Goal: Find specific page/section: Find specific page/section

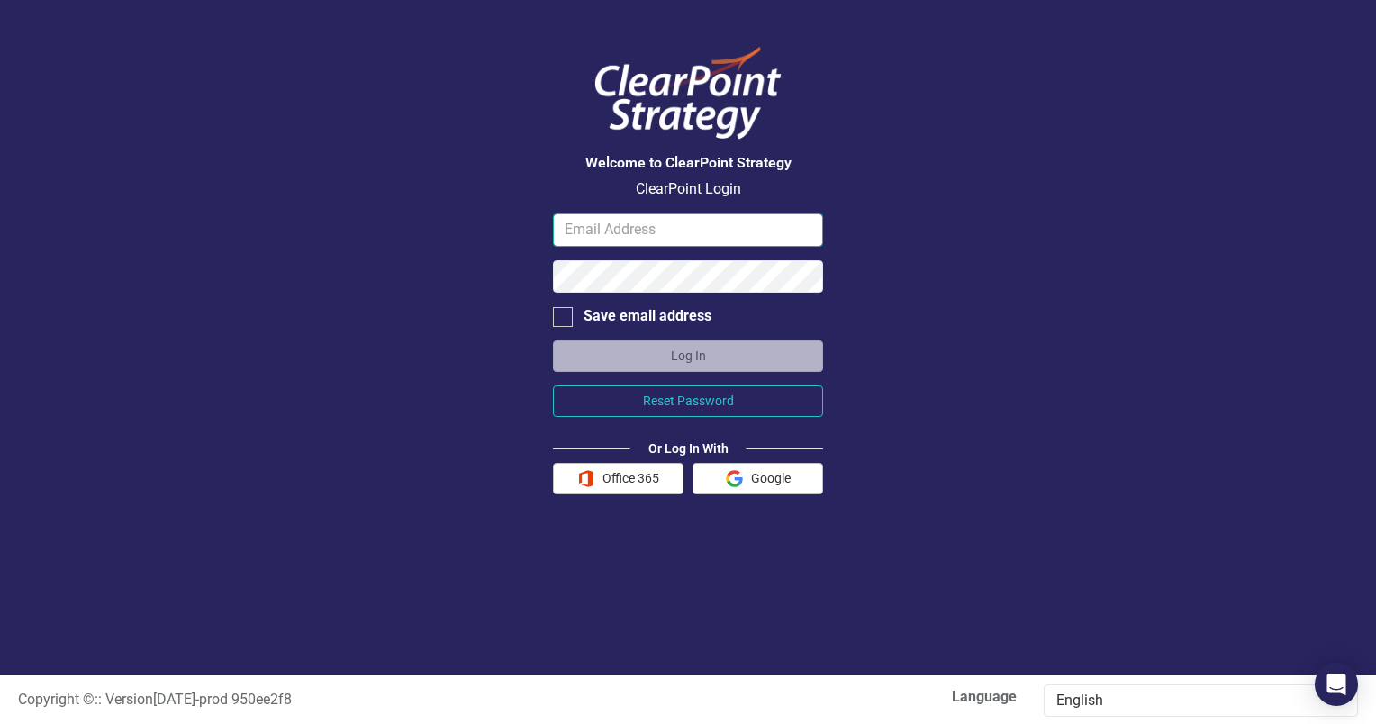
click at [603, 230] on input "email" at bounding box center [688, 229] width 270 height 33
type input "[PERSON_NAME][EMAIL_ADDRESS][PERSON_NAME][DOMAIN_NAME]"
click at [562, 320] on div at bounding box center [563, 317] width 20 height 20
click at [562, 319] on input "Save email address" at bounding box center [559, 313] width 12 height 12
checkbox input "true"
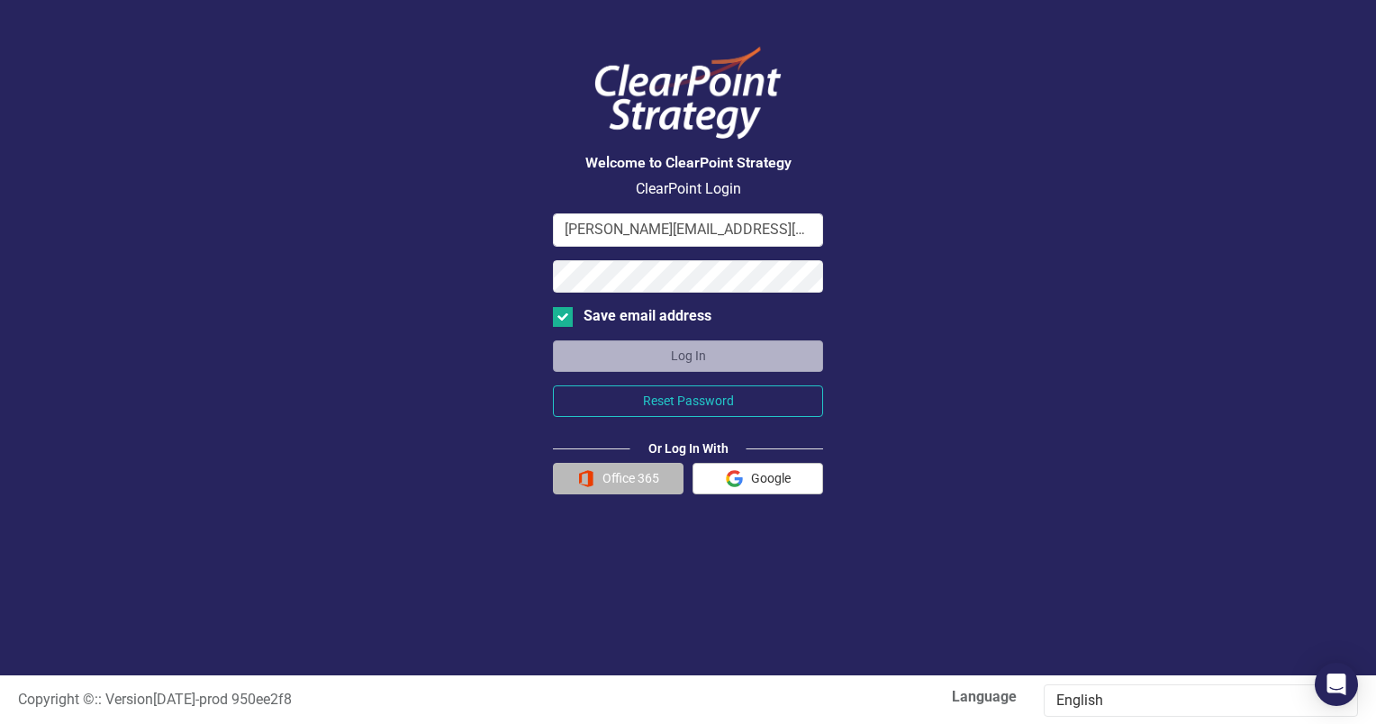
click at [601, 479] on button "Office 365" at bounding box center [618, 479] width 131 height 32
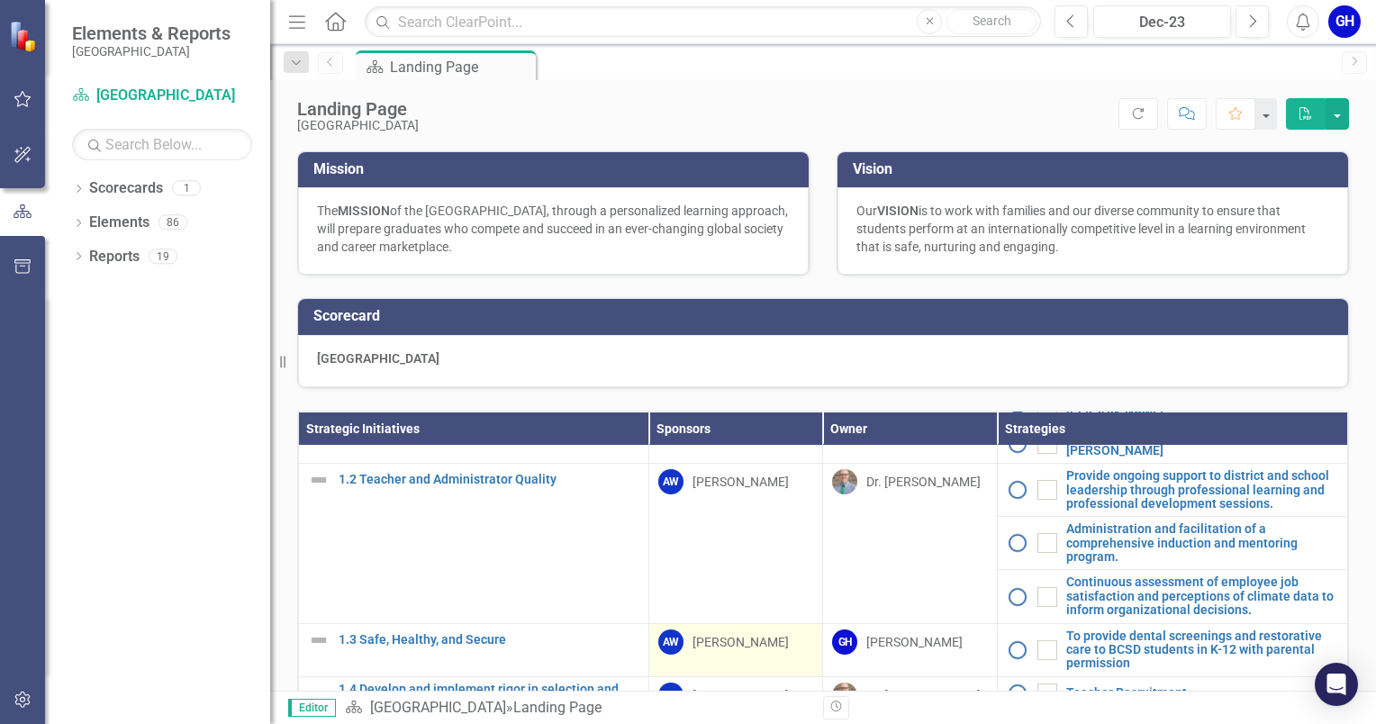
scroll to position [270, 0]
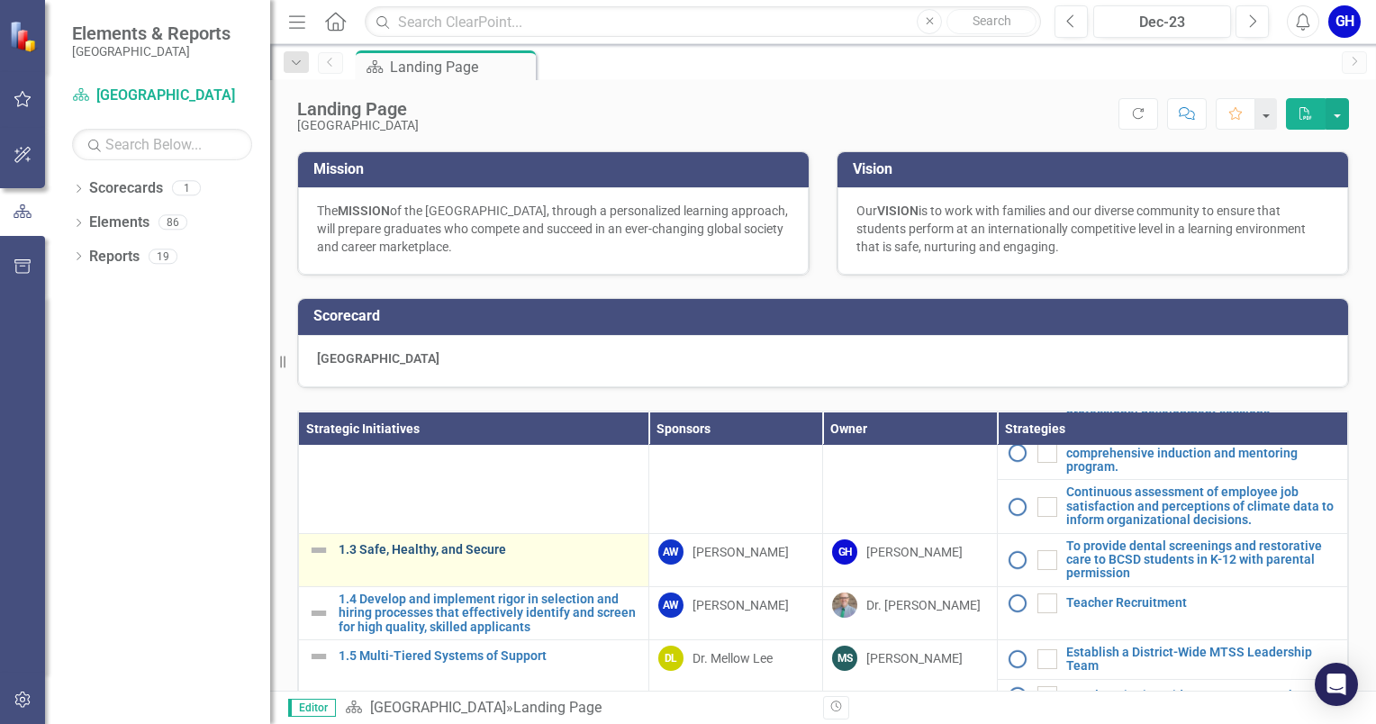
click at [443, 556] on link "1.3 Safe, Healthy, and Secure" at bounding box center [489, 550] width 301 height 14
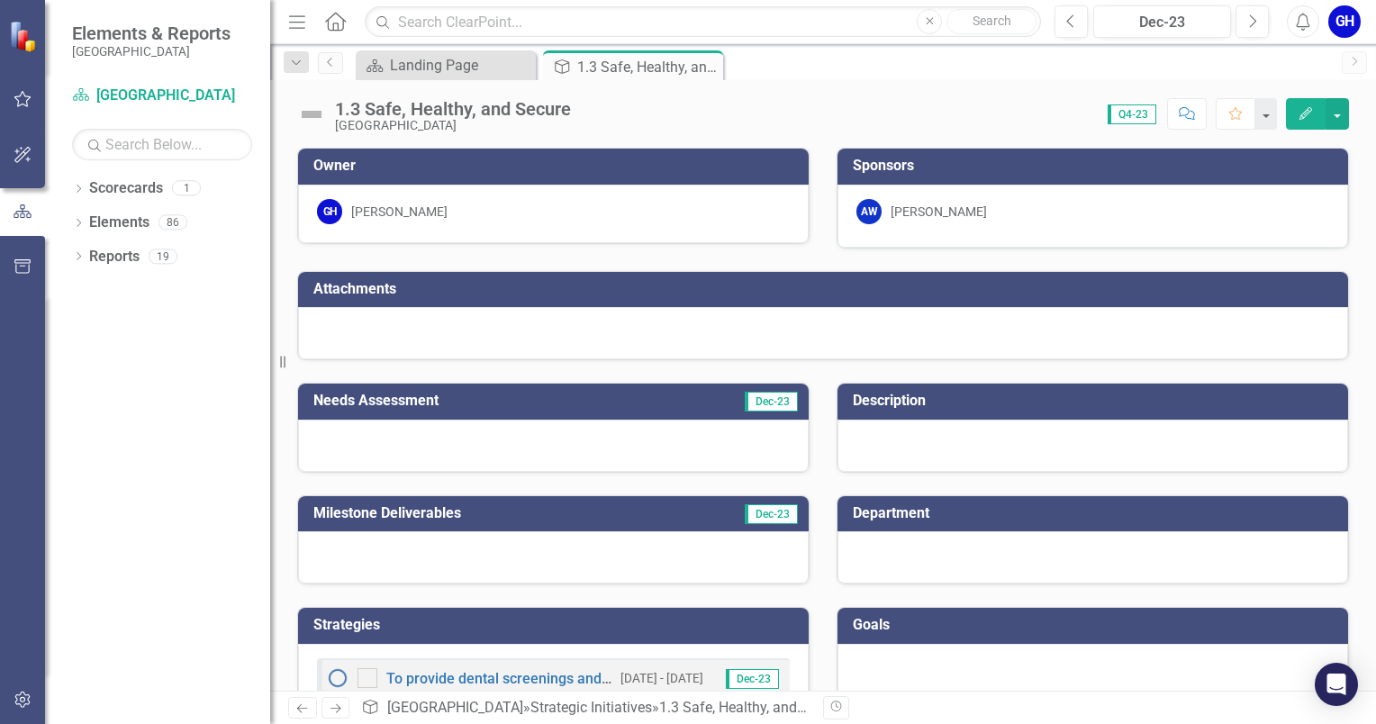
click at [357, 285] on h3 "Attachments" at bounding box center [825, 289] width 1025 height 16
click at [756, 407] on span "Dec-23" at bounding box center [771, 402] width 53 height 20
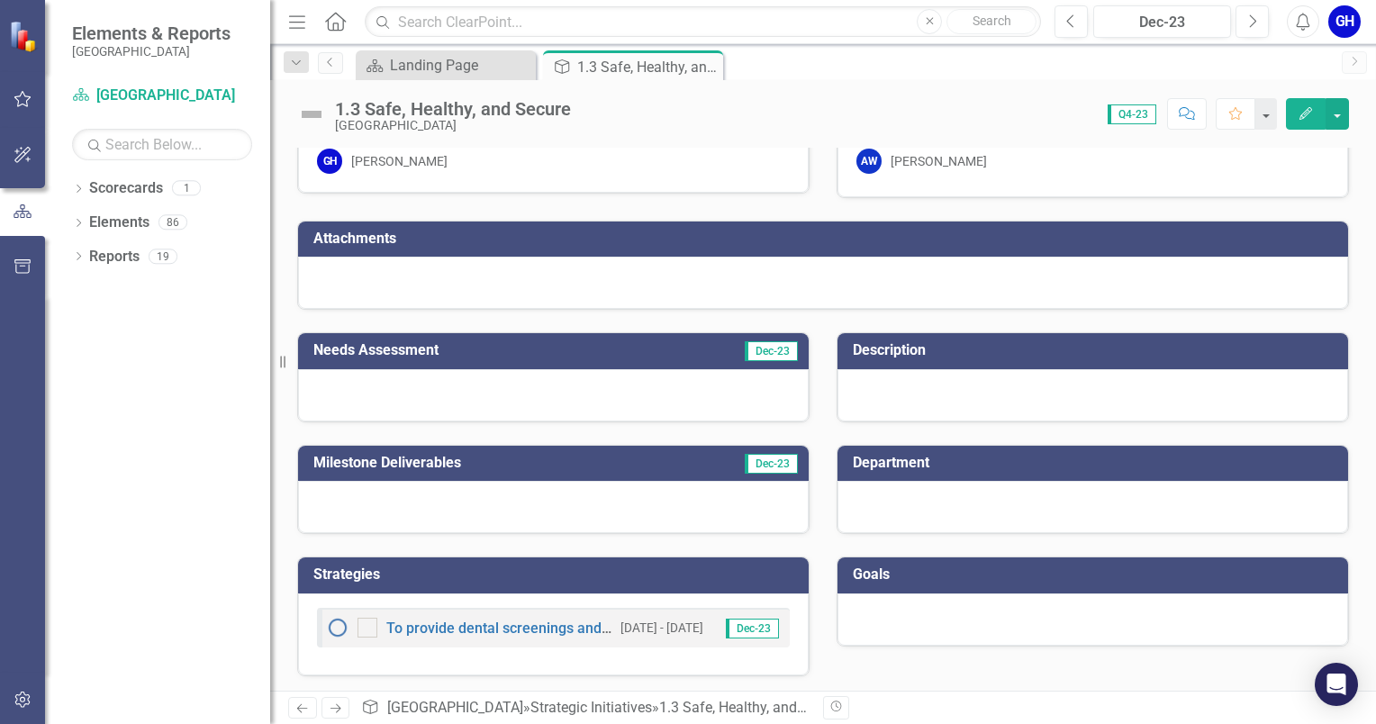
click at [860, 347] on h3 "Description" at bounding box center [1096, 350] width 486 height 16
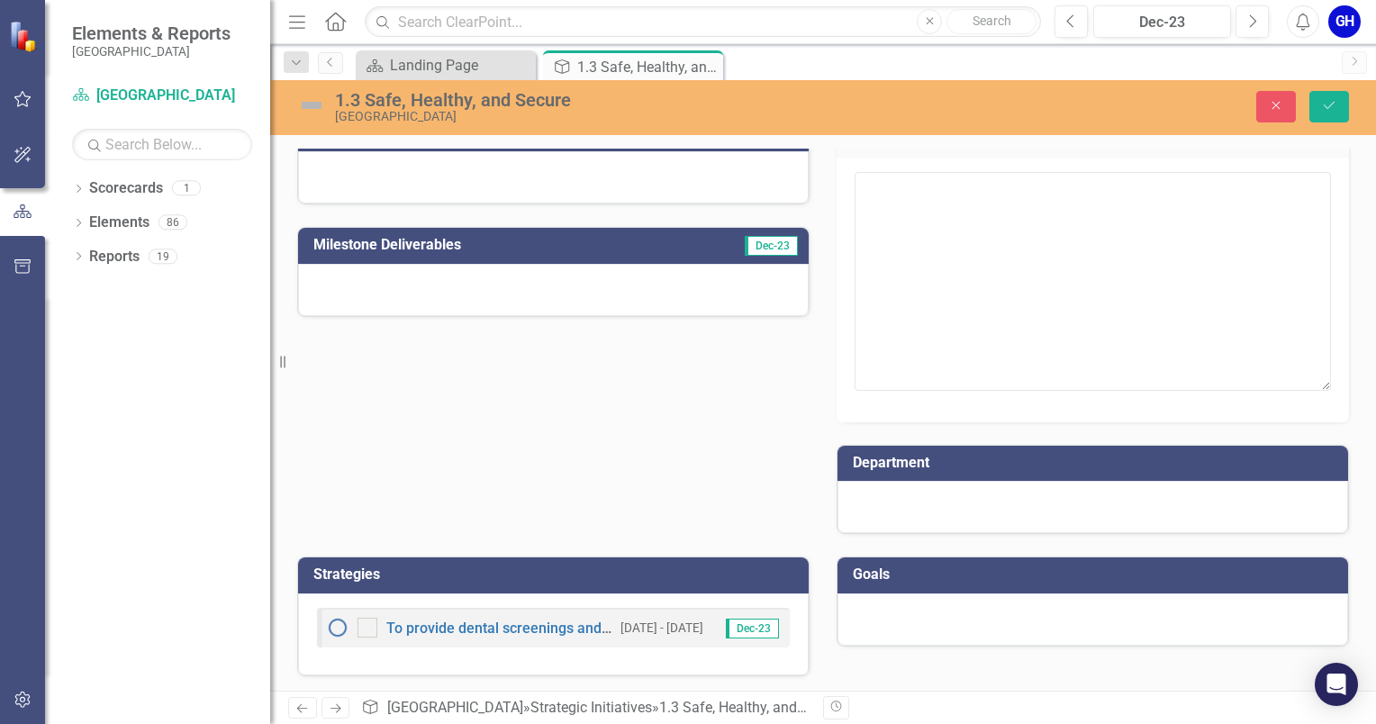
scroll to position [179, 0]
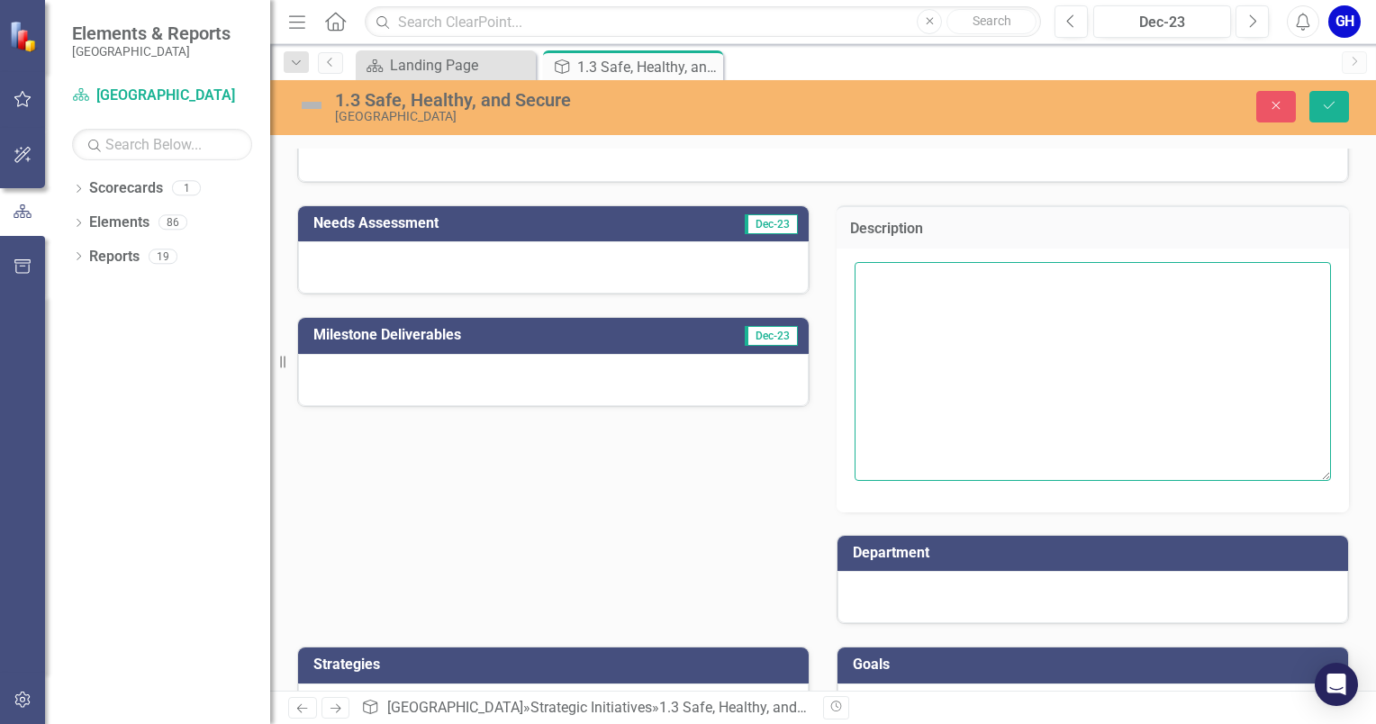
click at [890, 393] on textarea at bounding box center [1092, 371] width 476 height 218
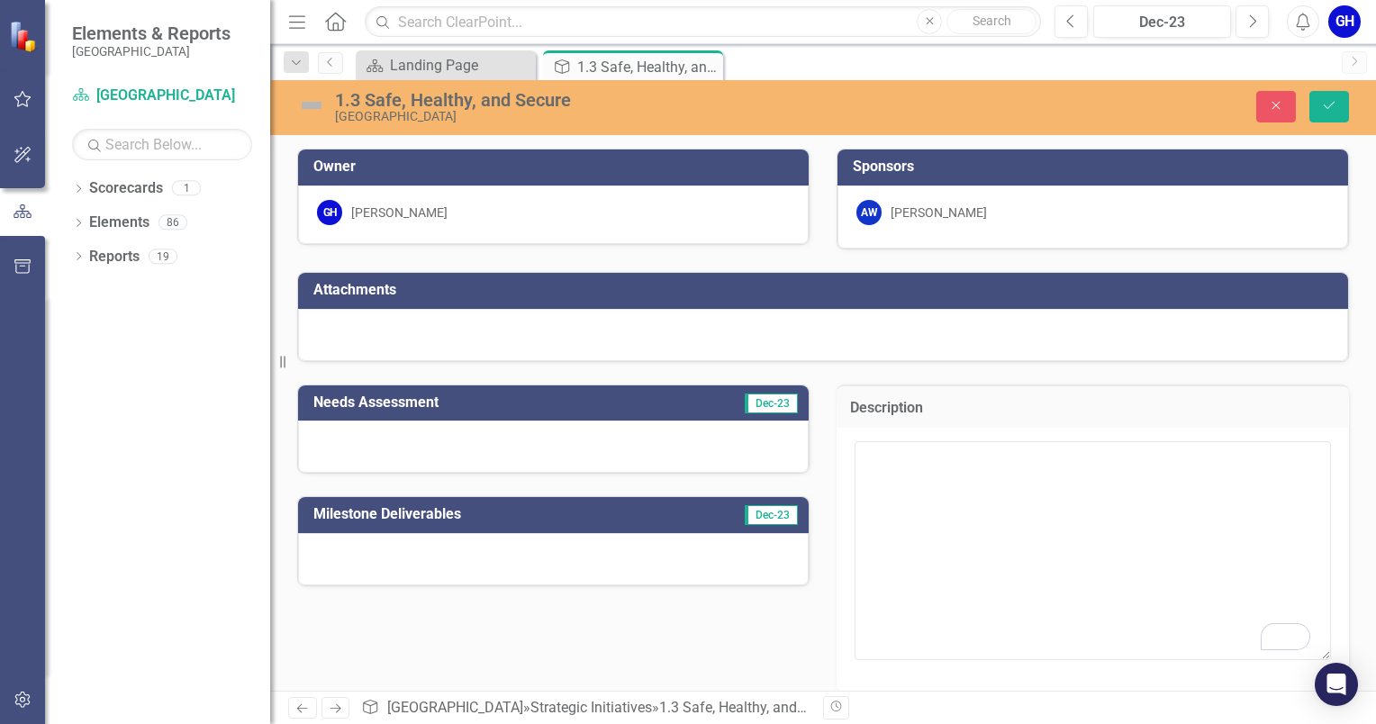
click at [541, 400] on h3 "Needs Assessment" at bounding box center [482, 402] width 338 height 16
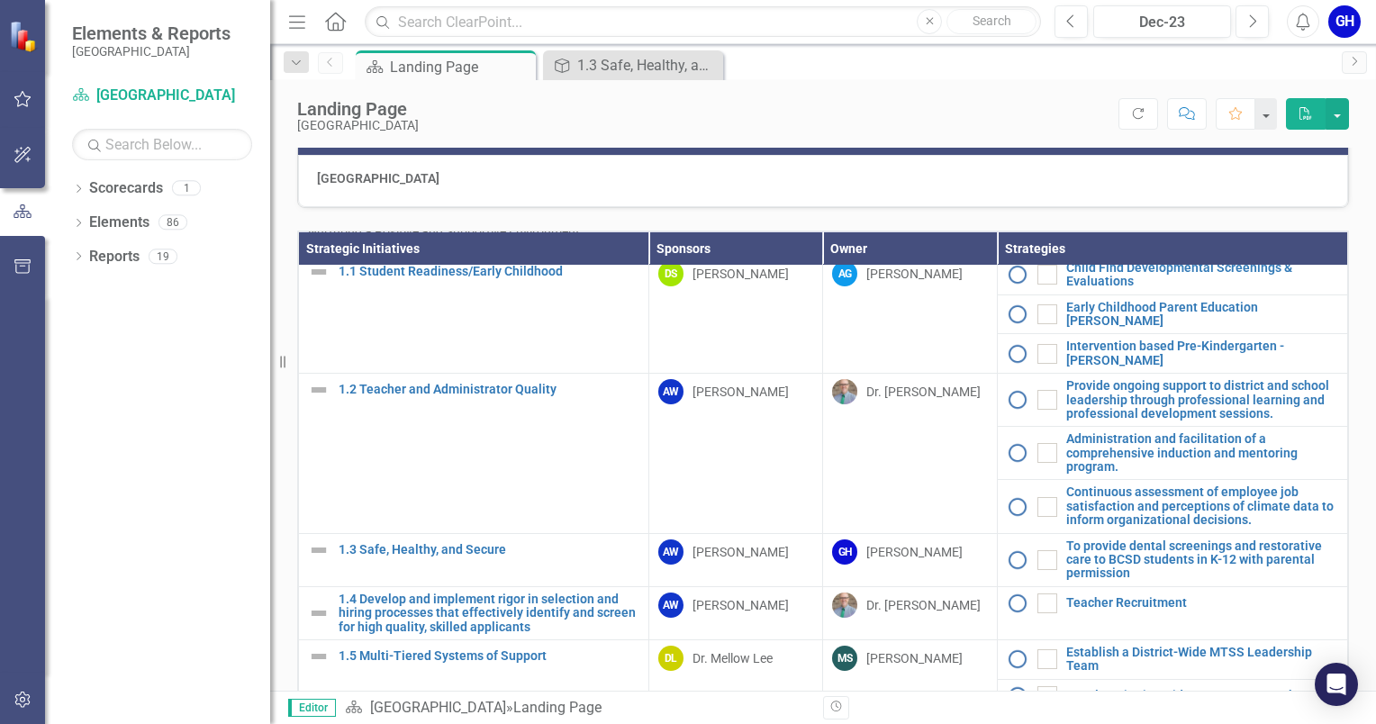
scroll to position [180, 0]
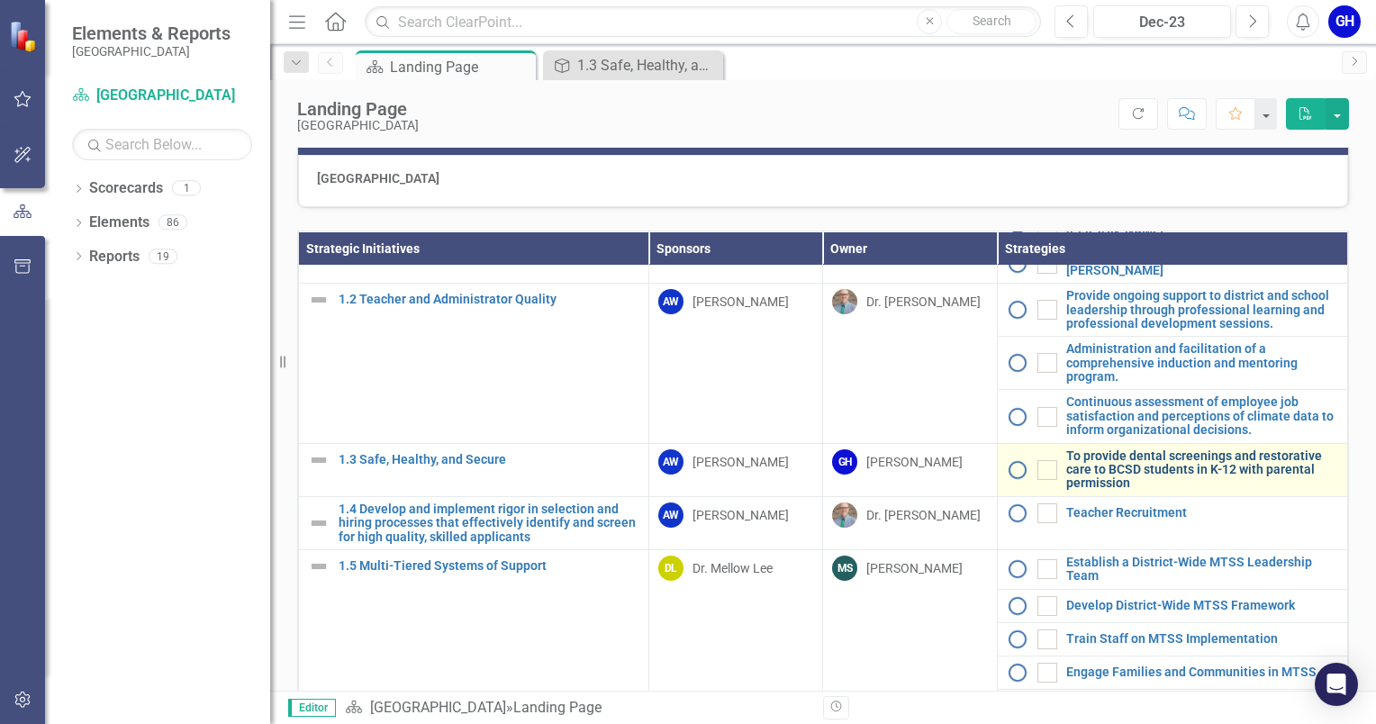
click at [1027, 489] on link "To provide dental screenings and restorative care to BCSD students in K-12 with…" at bounding box center [1202, 469] width 272 height 41
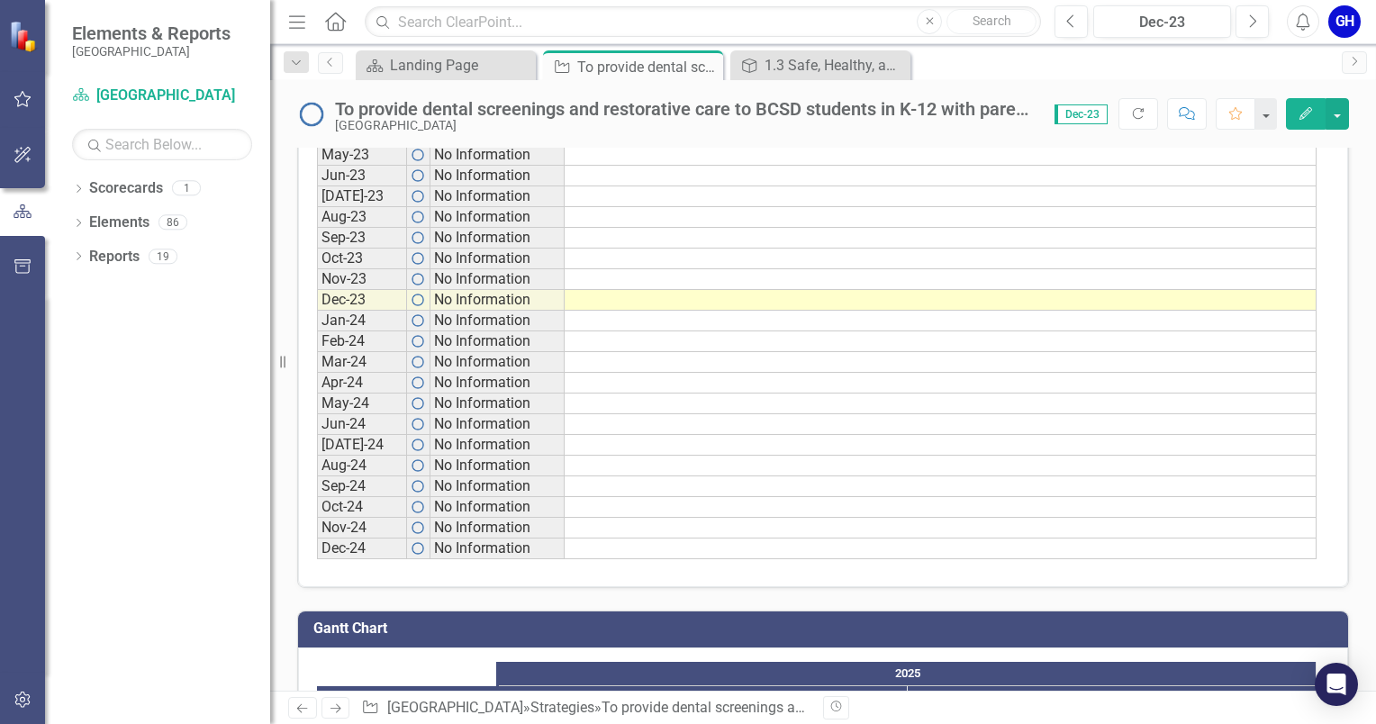
scroll to position [450, 0]
